Goal: Transaction & Acquisition: Purchase product/service

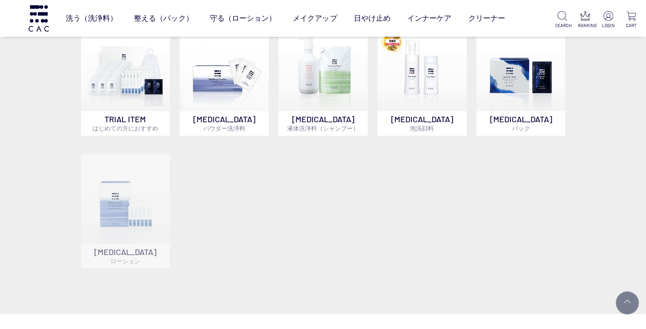
scroll to position [393, 0]
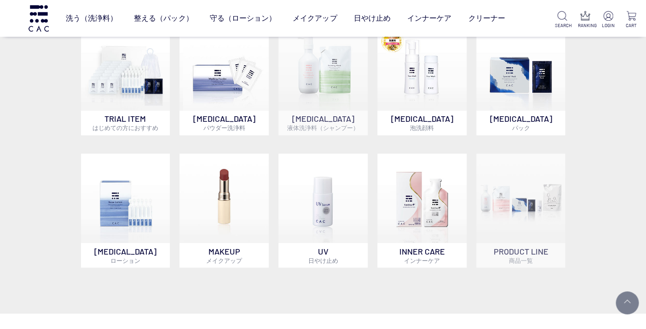
click at [319, 98] on img at bounding box center [322, 65] width 89 height 89
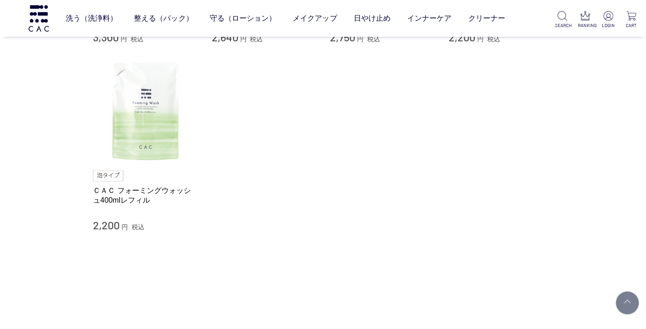
scroll to position [252, 0]
click at [147, 128] on img at bounding box center [145, 110] width 105 height 105
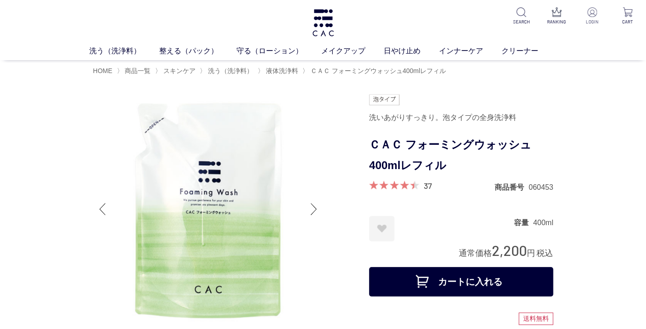
click at [589, 13] on img at bounding box center [592, 12] width 10 height 10
